Goal: Transaction & Acquisition: Purchase product/service

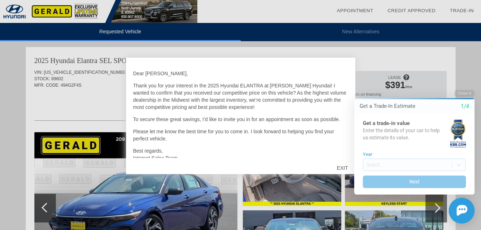
click at [338, 166] on div "EXIT" at bounding box center [341, 167] width 25 height 21
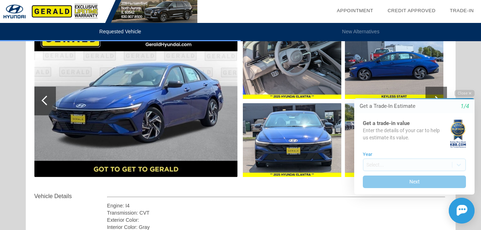
scroll to position [107, 0]
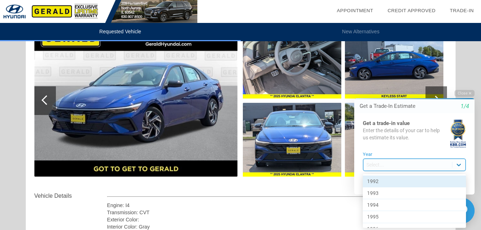
click at [458, 83] on body "Welcome! Get a Trade-In Estimate 1/4 Get a trade-in value Enter the details of …" at bounding box center [410, 83] width 142 height 0
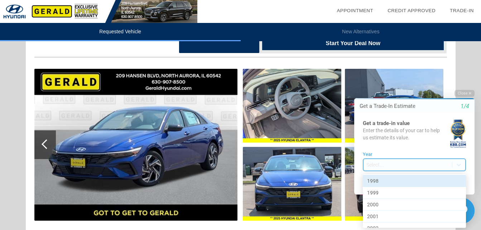
scroll to position [0, 0]
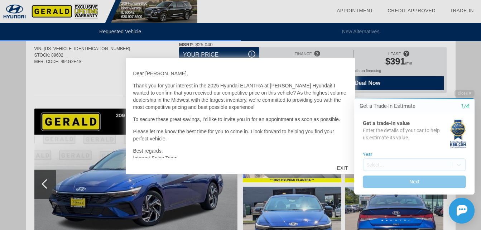
scroll to position [36, 0]
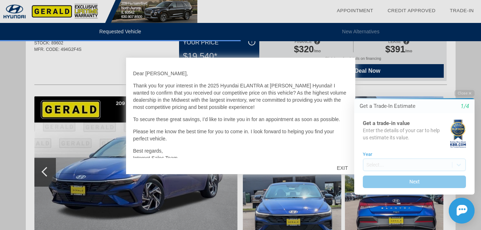
click at [43, 78] on div at bounding box center [240, 115] width 481 height 230
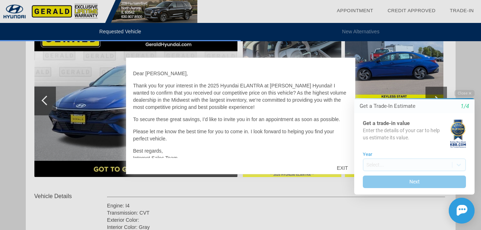
scroll to position [107, 0]
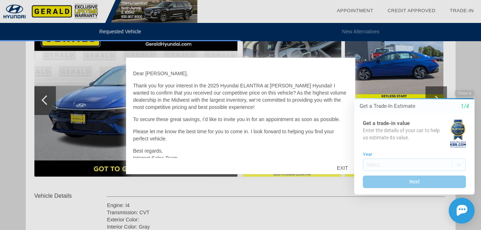
click at [340, 83] on html "Welcome! Get a Trade-In Estimate 1/4 Get a trade-in value Enter the details of …" at bounding box center [410, 83] width 142 height 0
click at [337, 169] on div "EXIT" at bounding box center [341, 167] width 25 height 21
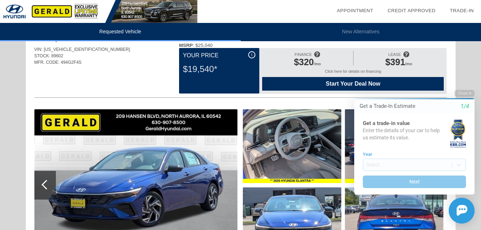
scroll to position [36, 0]
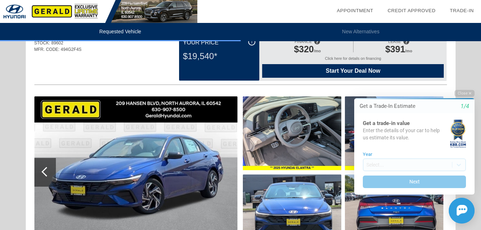
click at [354, 57] on div "Click here for details on financing" at bounding box center [352, 60] width 181 height 8
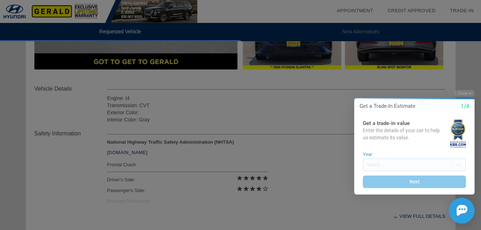
scroll to position [107, 0]
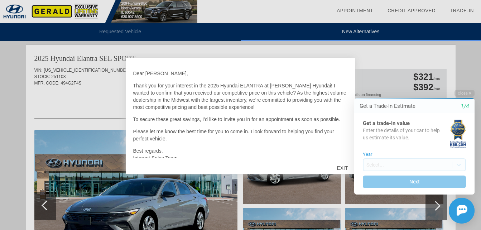
click at [343, 83] on html "Welcome! Get a Trade-In Estimate 1/4 Get a trade-in value Enter the details of …" at bounding box center [410, 83] width 142 height 0
click at [334, 166] on div "EXIT" at bounding box center [341, 167] width 25 height 21
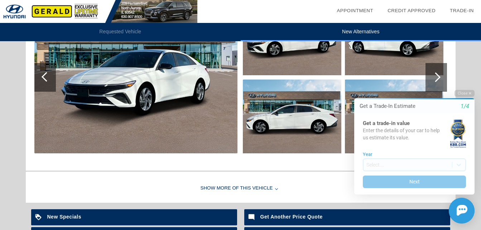
scroll to position [423, 0]
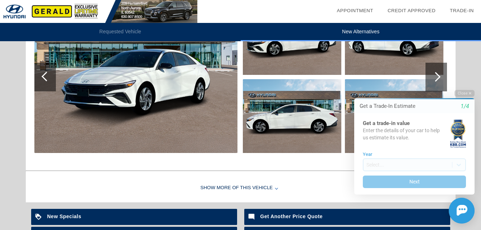
click at [435, 74] on div at bounding box center [436, 77] width 10 height 10
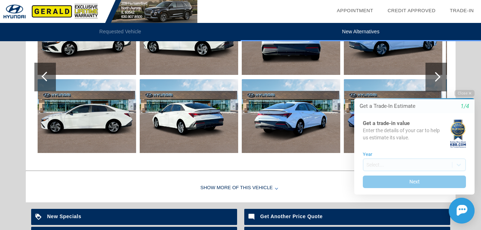
click at [435, 74] on div at bounding box center [436, 77] width 10 height 10
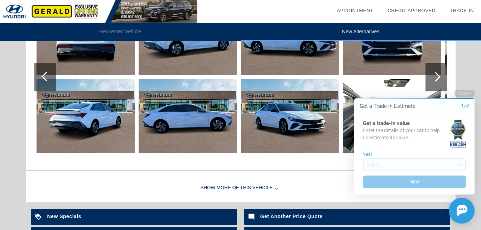
click at [435, 74] on div at bounding box center [436, 77] width 10 height 10
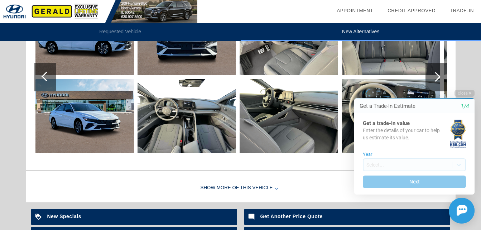
click at [435, 74] on div at bounding box center [436, 77] width 10 height 10
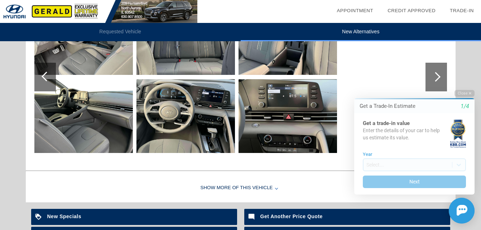
click at [435, 74] on div at bounding box center [436, 77] width 10 height 10
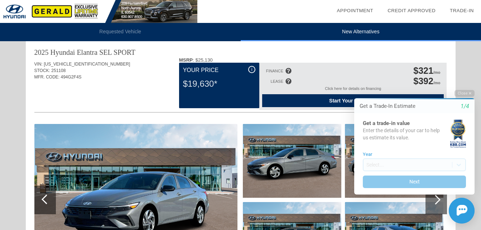
scroll to position [0, 0]
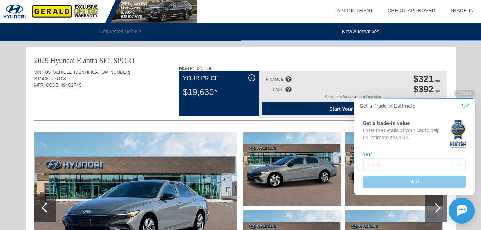
click at [287, 78] on div at bounding box center [288, 79] width 6 height 6
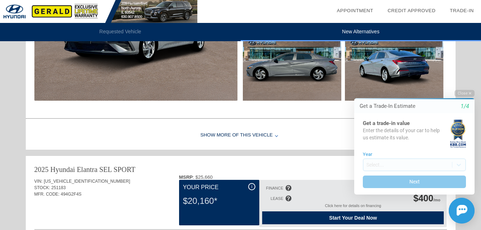
scroll to position [250, 0]
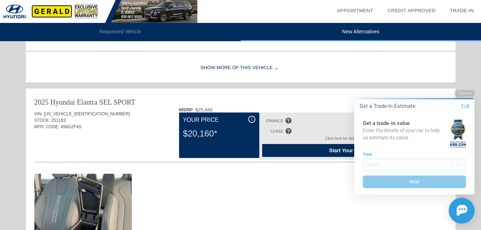
click at [271, 69] on div "Show More of this Vehicle" at bounding box center [240, 68] width 429 height 29
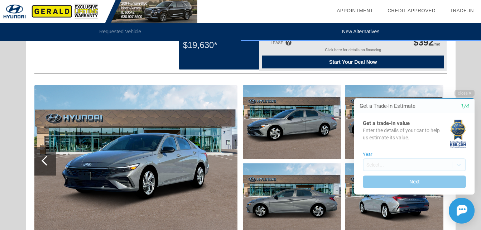
scroll to position [0, 0]
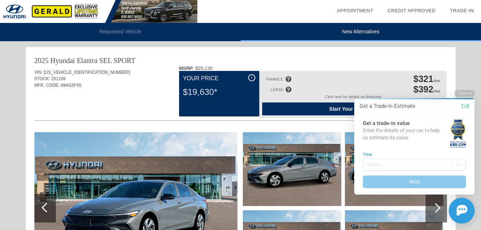
click at [271, 79] on div "FINANCE" at bounding box center [274, 79] width 17 height 4
